Goal: Transaction & Acquisition: Book appointment/travel/reservation

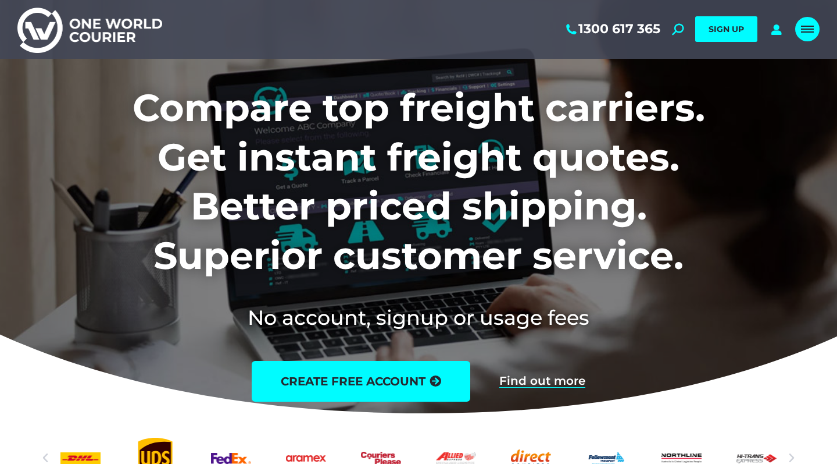
click at [811, 23] on link "Mobile menu icon" at bounding box center [808, 29] width 24 height 24
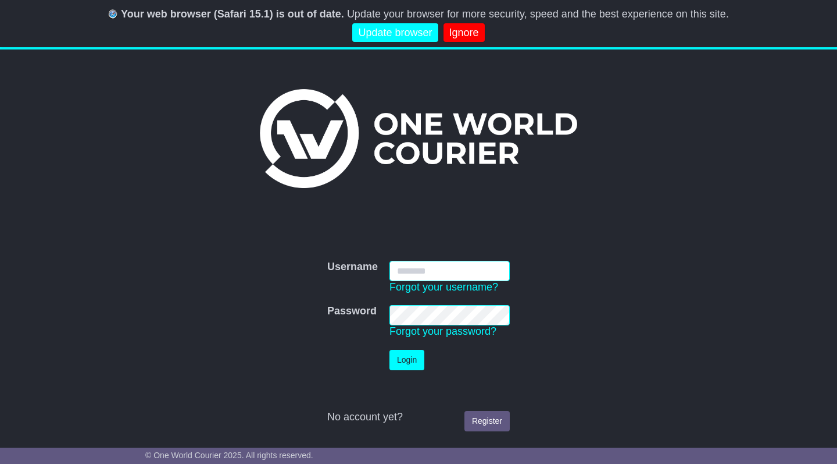
type input "**********"
click at [410, 354] on button "Login" at bounding box center [407, 360] width 35 height 20
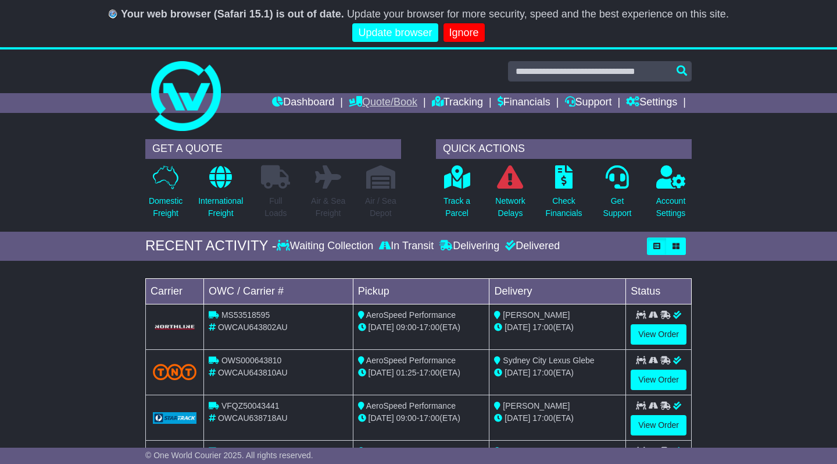
click at [373, 102] on link "Quote/Book" at bounding box center [383, 103] width 69 height 20
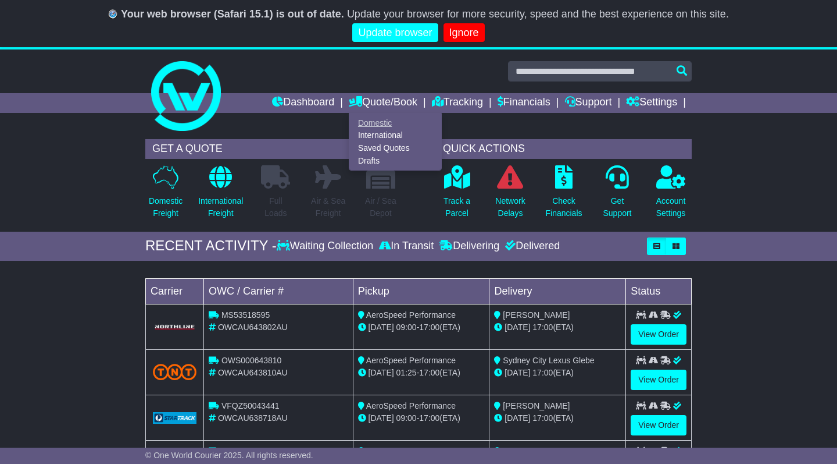
click at [365, 124] on link "Domestic" at bounding box center [396, 122] width 92 height 13
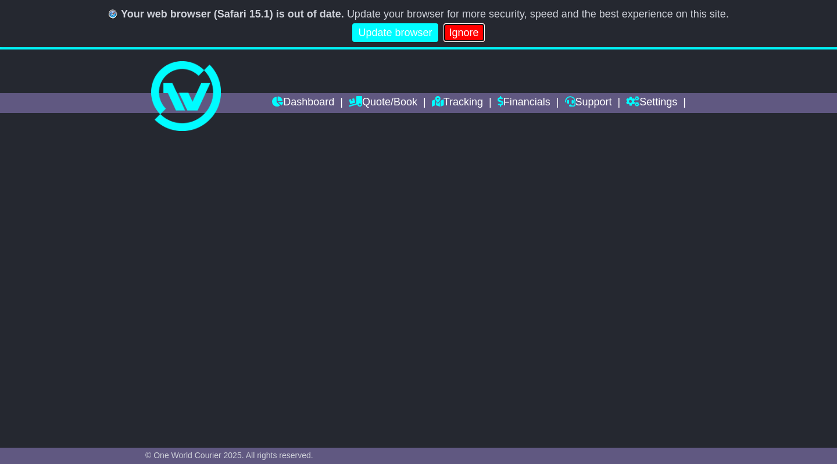
click at [465, 34] on link "Ignore" at bounding box center [464, 32] width 41 height 19
